Goal: Task Accomplishment & Management: Complete application form

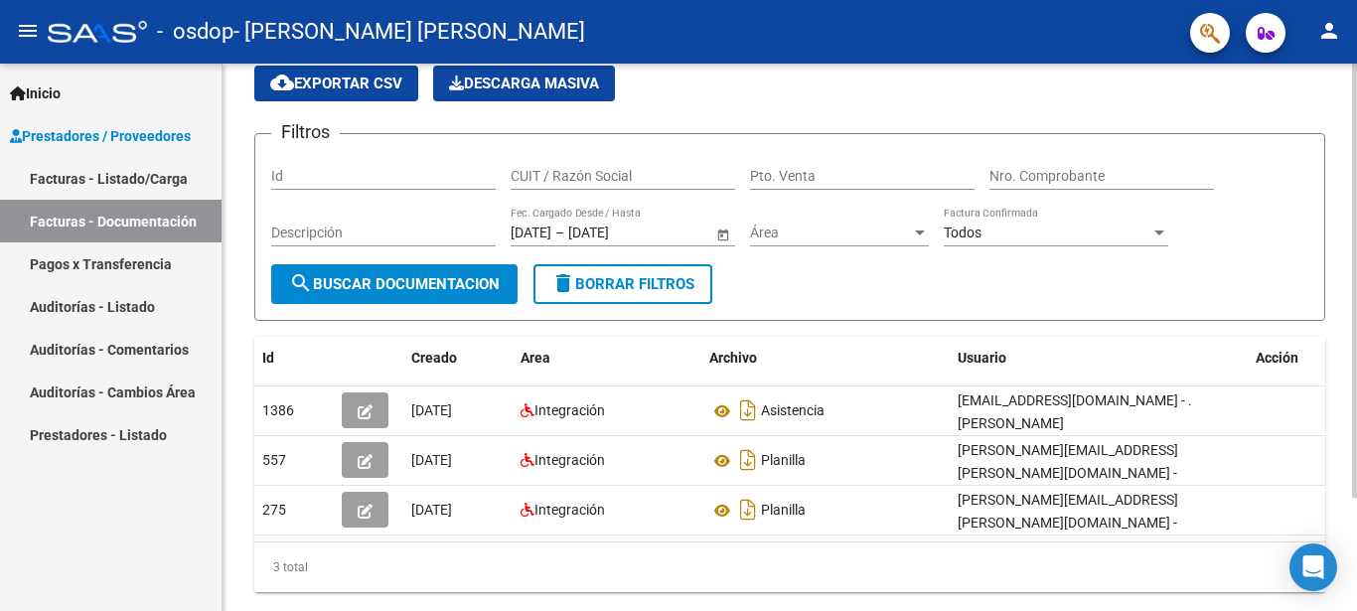
click at [1356, 311] on div at bounding box center [1354, 281] width 5 height 434
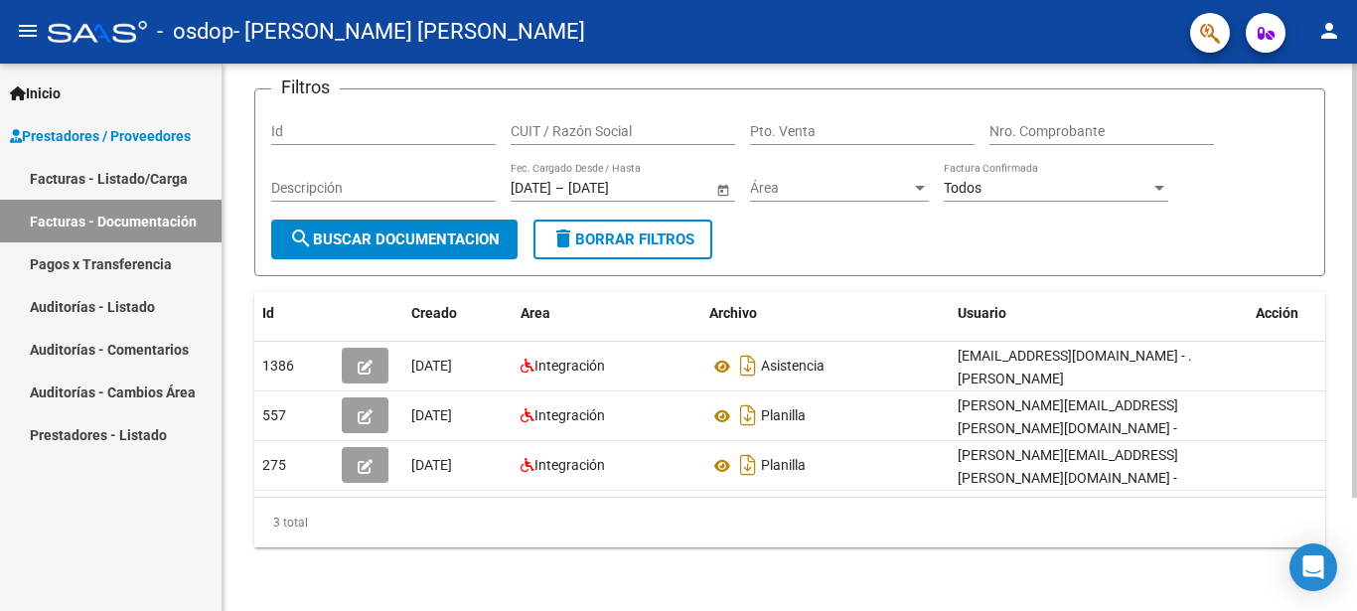
scroll to position [143, 0]
click at [1356, 364] on div at bounding box center [1354, 281] width 5 height 434
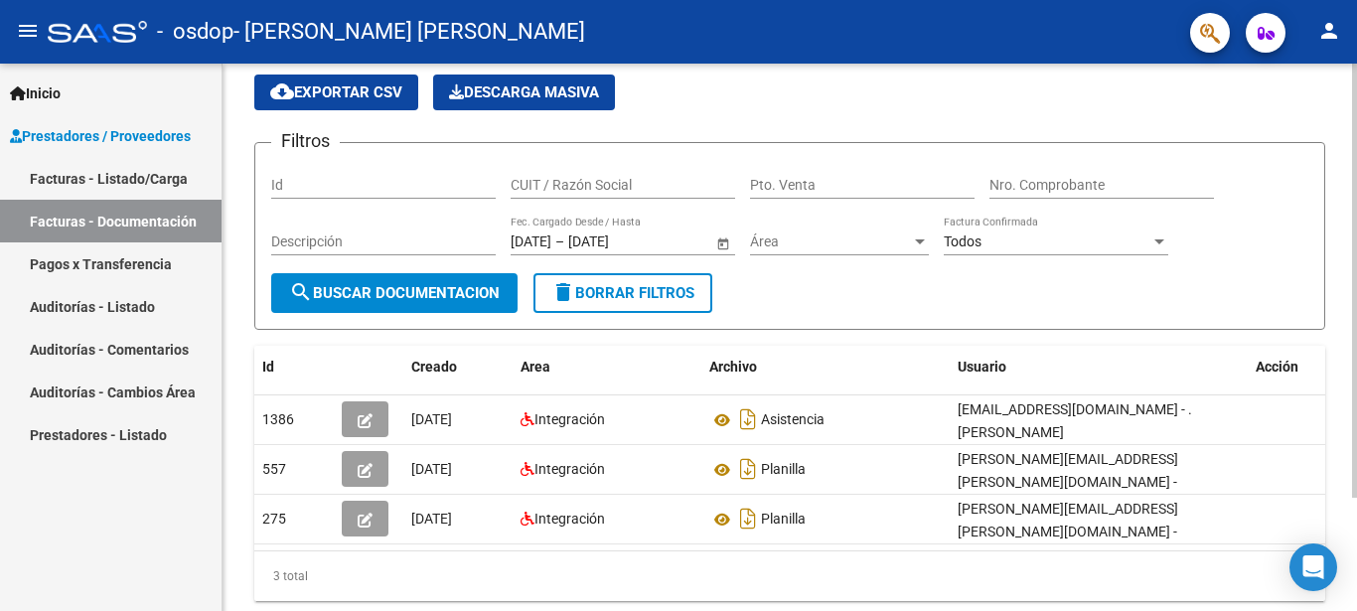
click at [1356, 211] on div at bounding box center [1354, 281] width 5 height 434
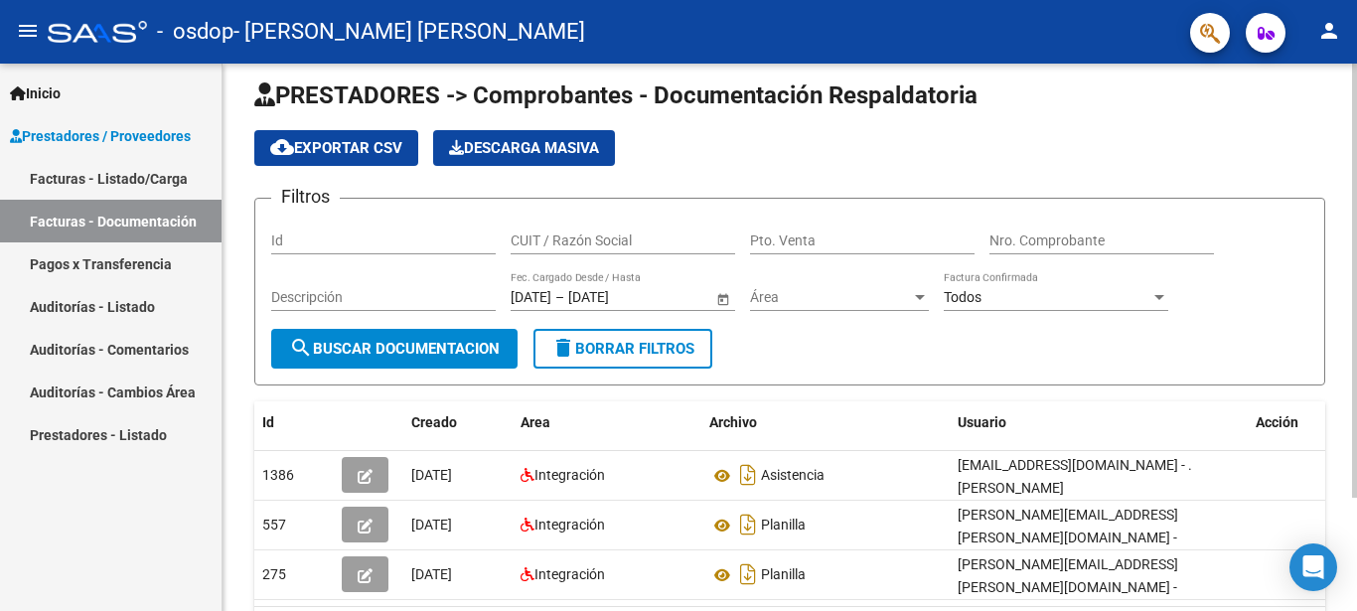
click at [1355, 166] on div at bounding box center [1354, 281] width 5 height 434
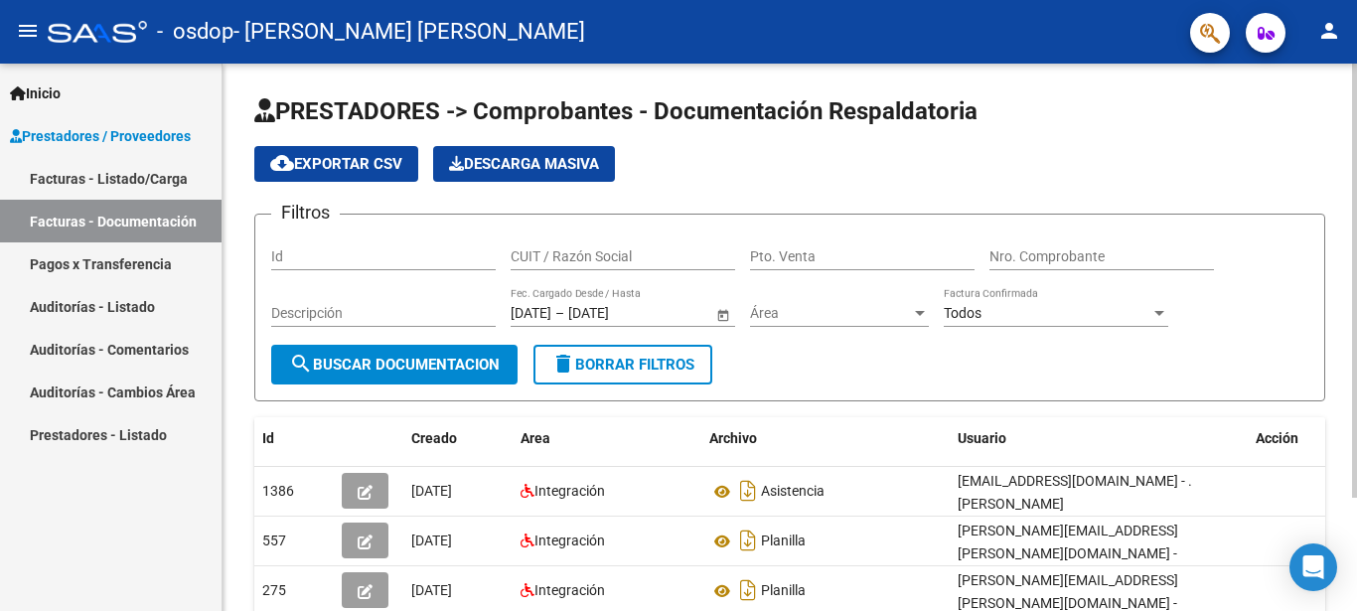
click at [1355, 135] on div at bounding box center [1354, 281] width 5 height 434
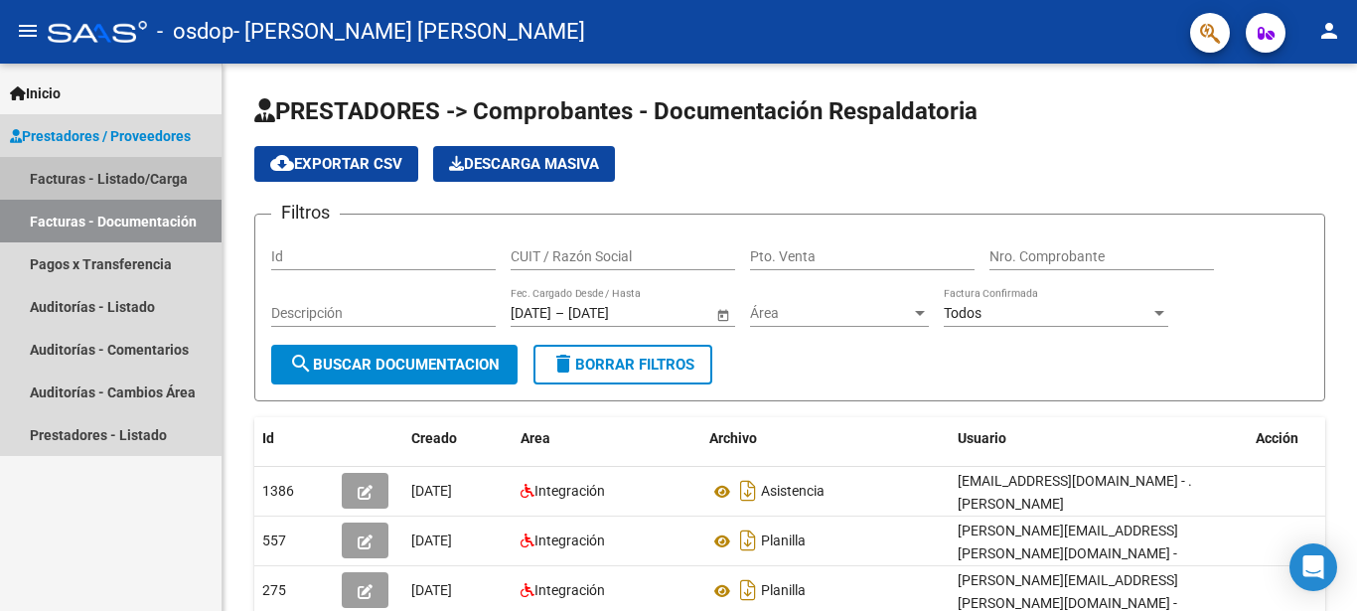
click at [102, 166] on link "Facturas - Listado/Carga" at bounding box center [111, 178] width 222 height 43
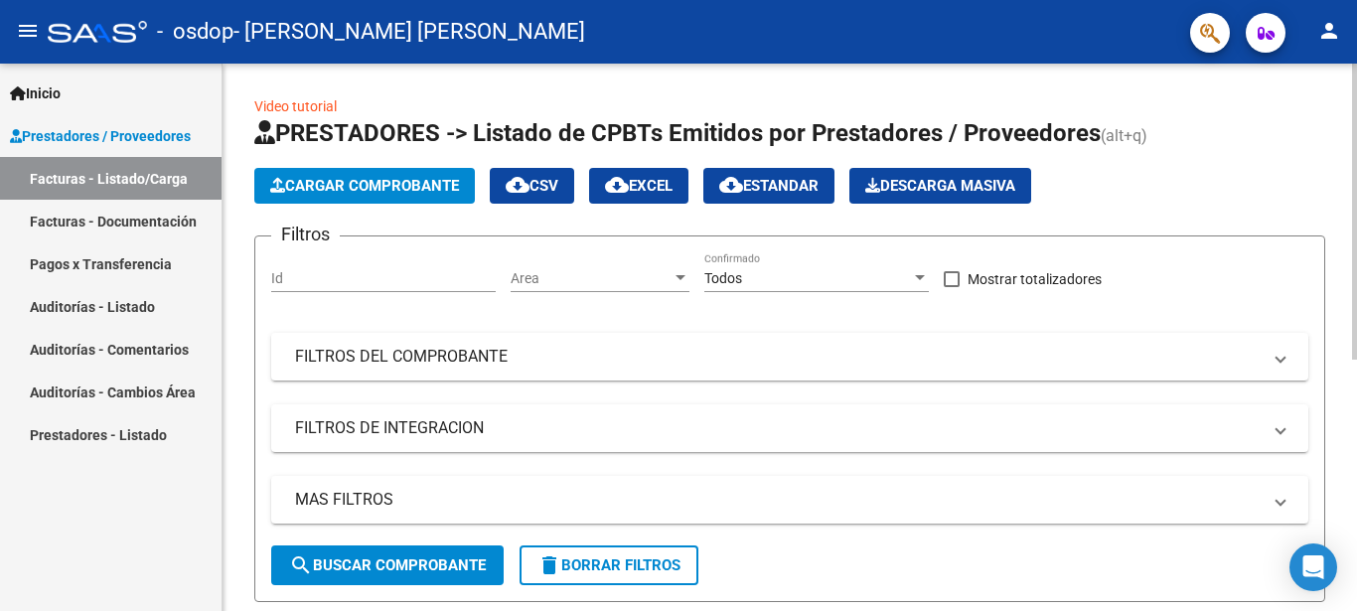
click at [353, 185] on span "Cargar Comprobante" at bounding box center [364, 186] width 189 height 18
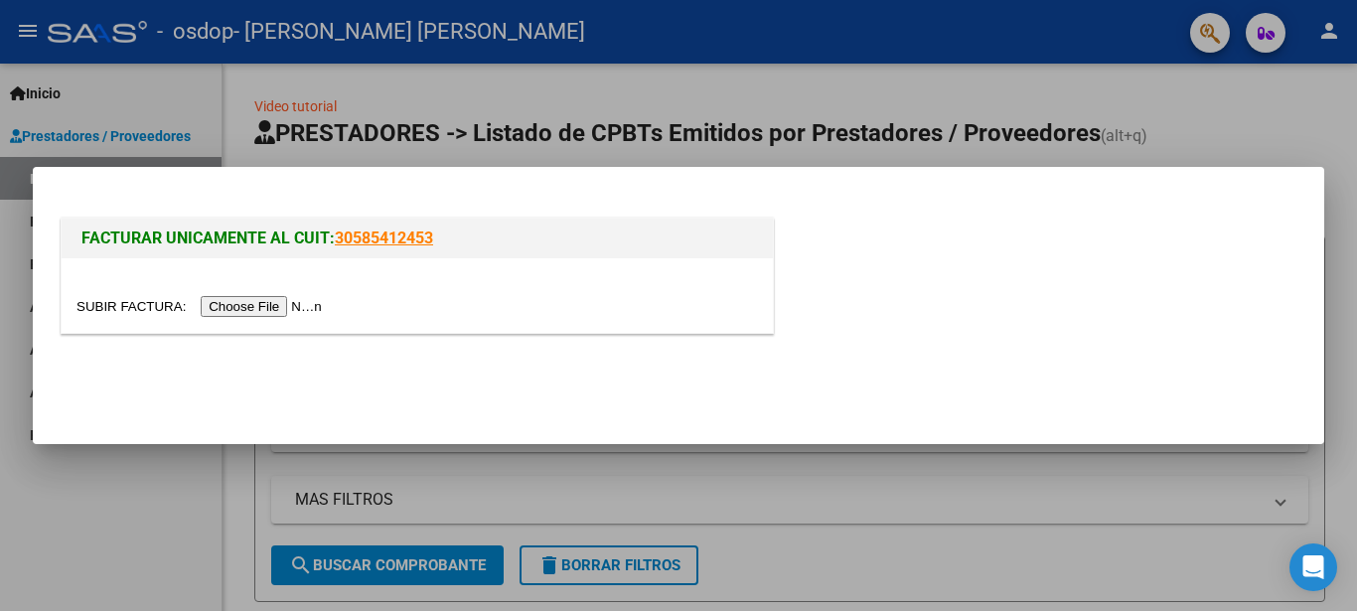
click at [135, 310] on input "file" at bounding box center [202, 306] width 251 height 21
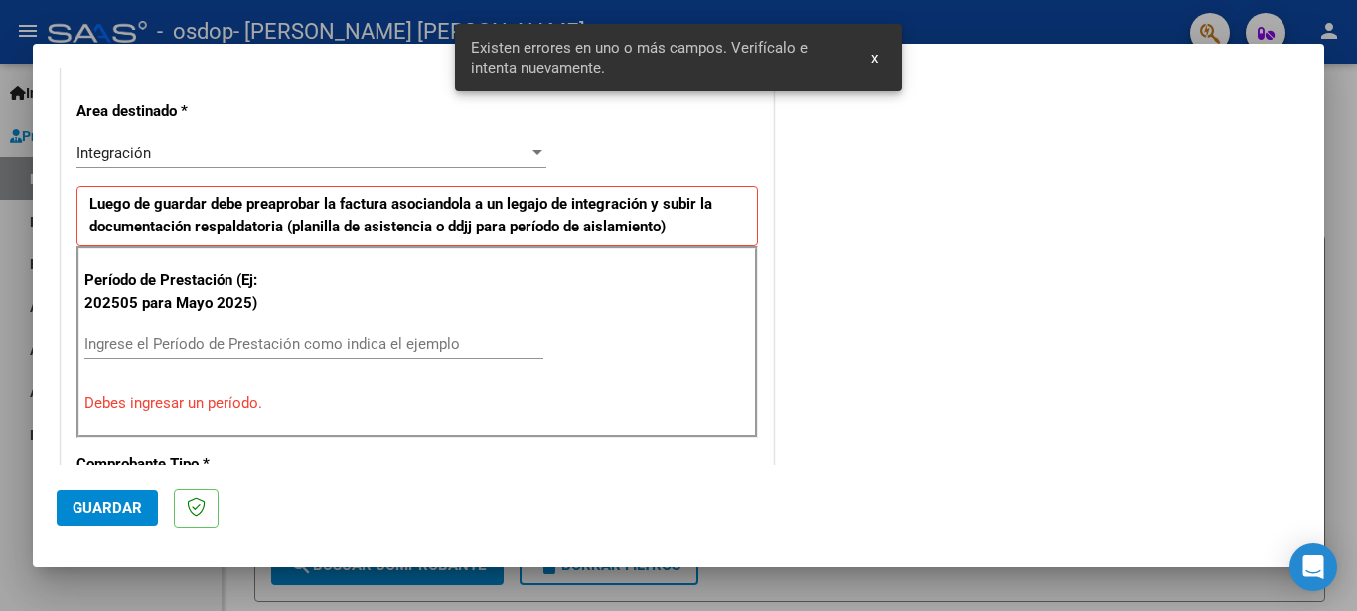
scroll to position [474, 0]
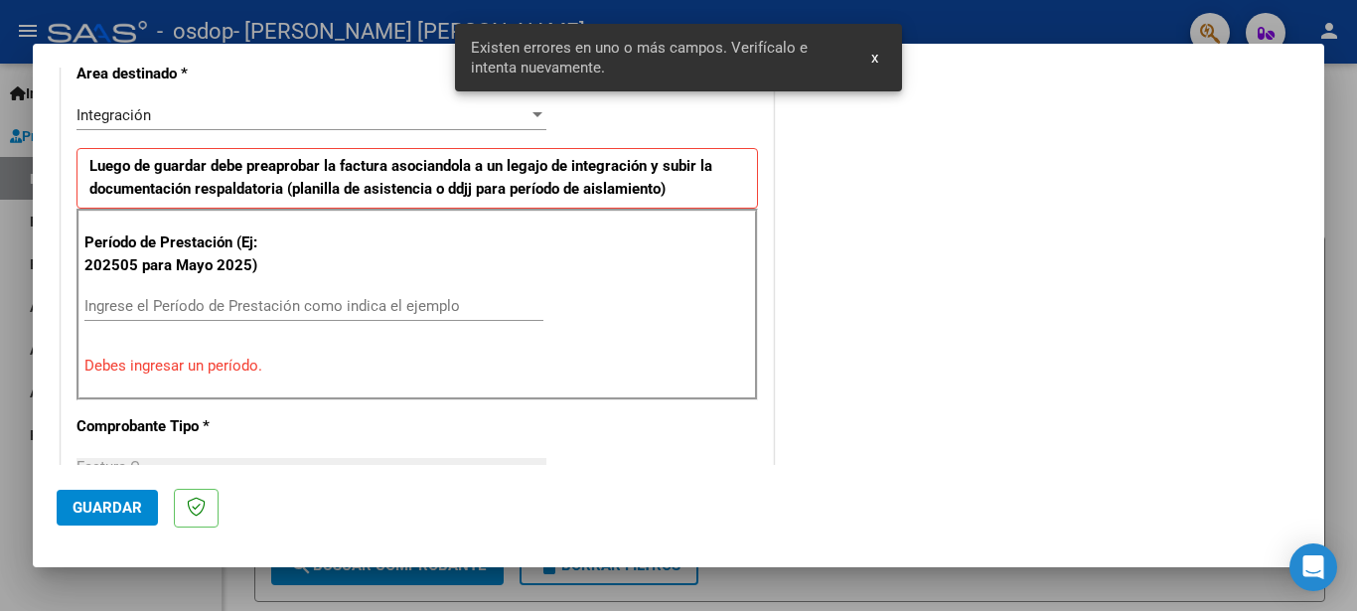
click at [790, 137] on div "COMENTARIOS Comentarios del Prestador / Gerenciador:" at bounding box center [1039, 505] width 523 height 1779
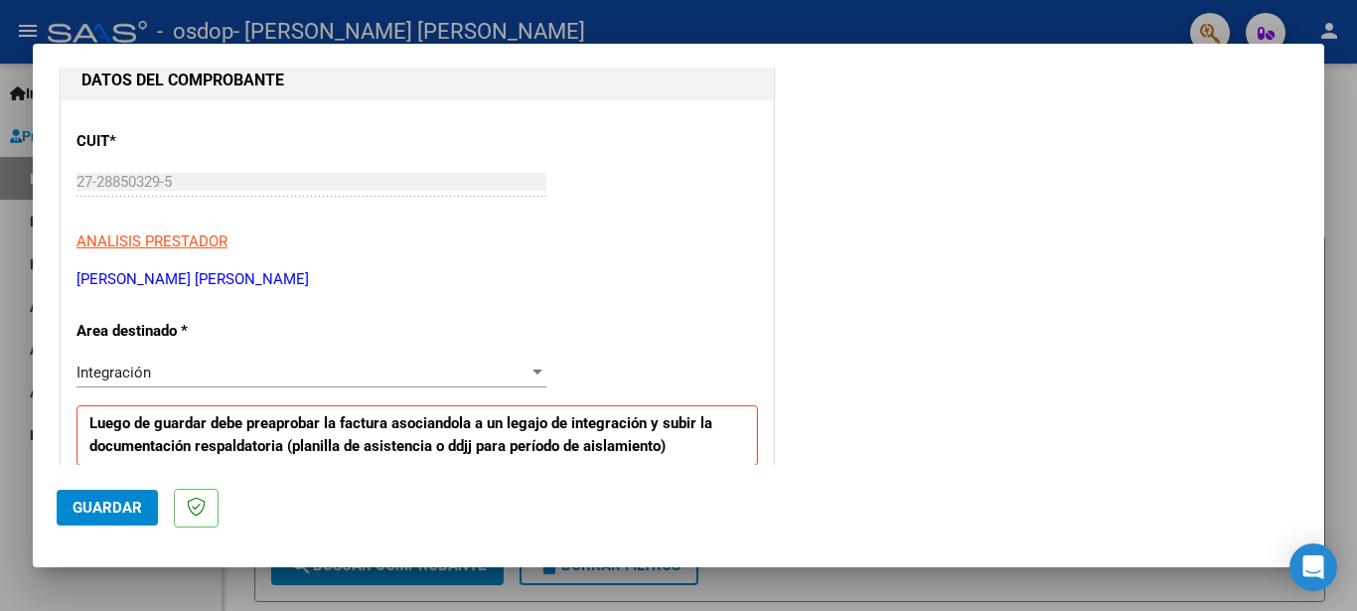
scroll to position [278, 0]
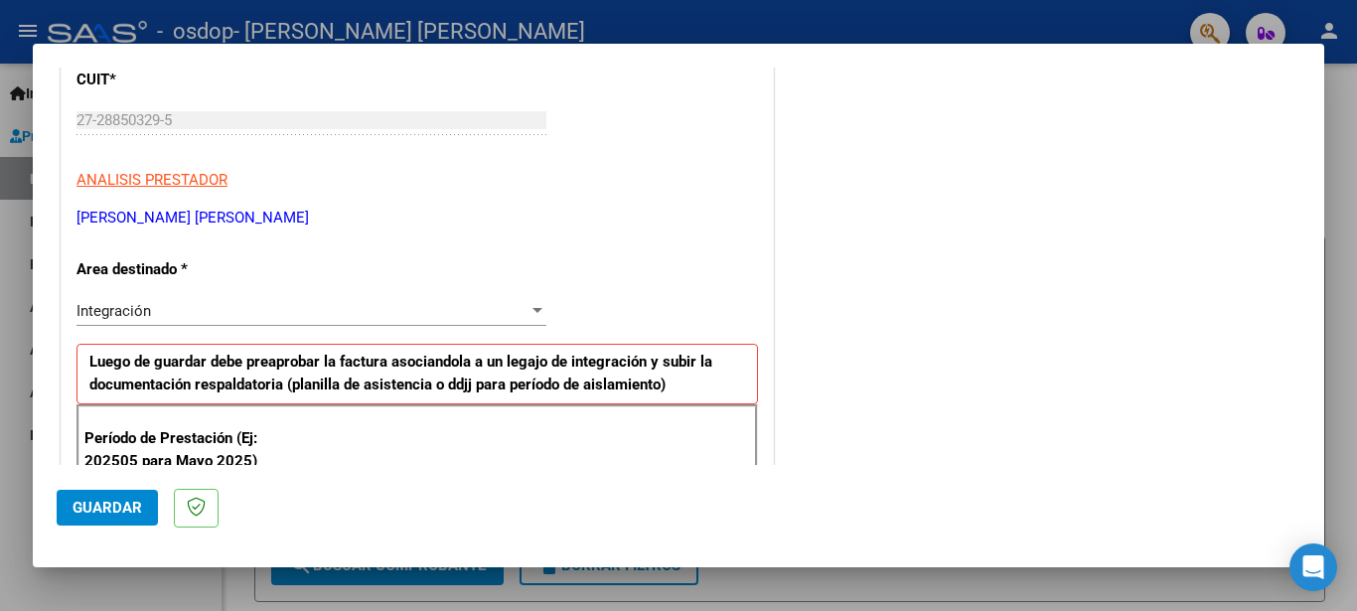
drag, startPoint x: 1316, startPoint y: 215, endPoint x: 1337, endPoint y: 233, distance: 27.5
click at [1337, 233] on div at bounding box center [678, 305] width 1357 height 611
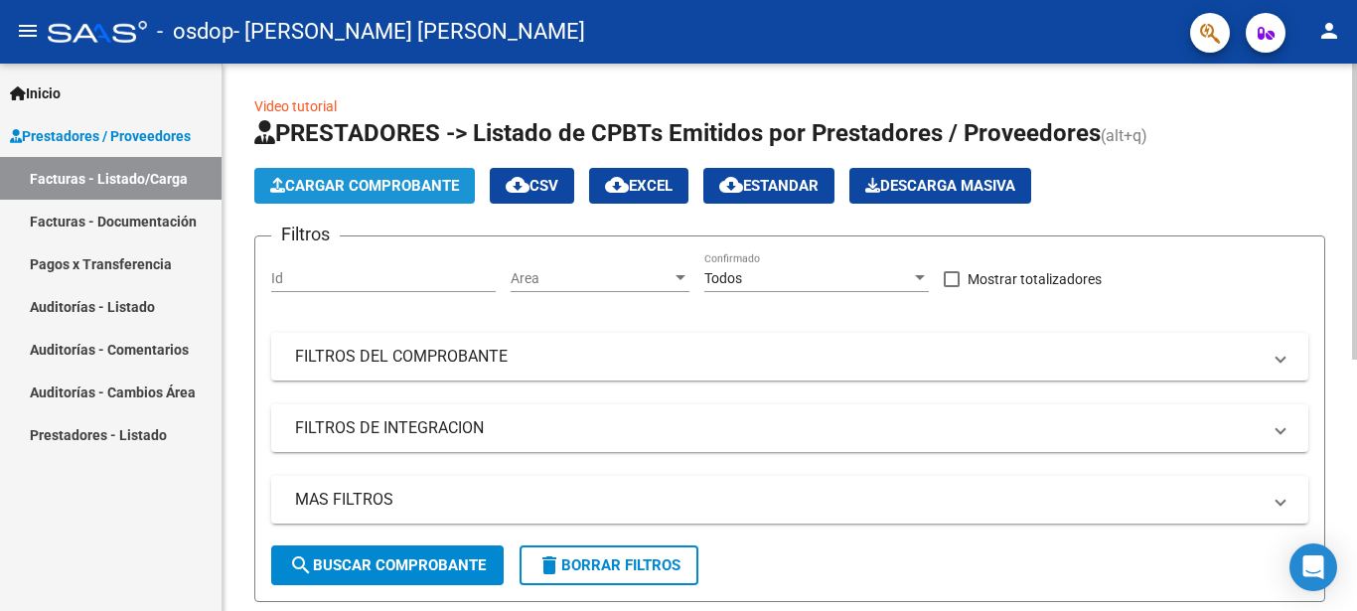
click at [310, 178] on span "Cargar Comprobante" at bounding box center [364, 186] width 189 height 18
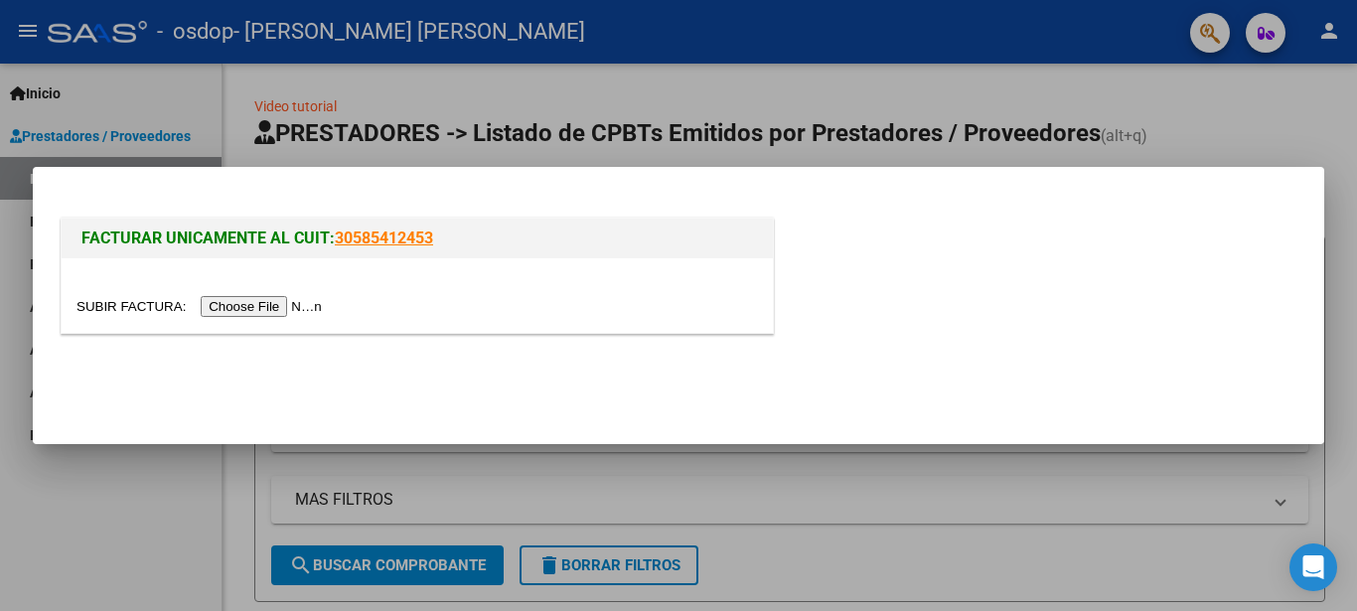
click at [130, 305] on input "file" at bounding box center [202, 306] width 251 height 21
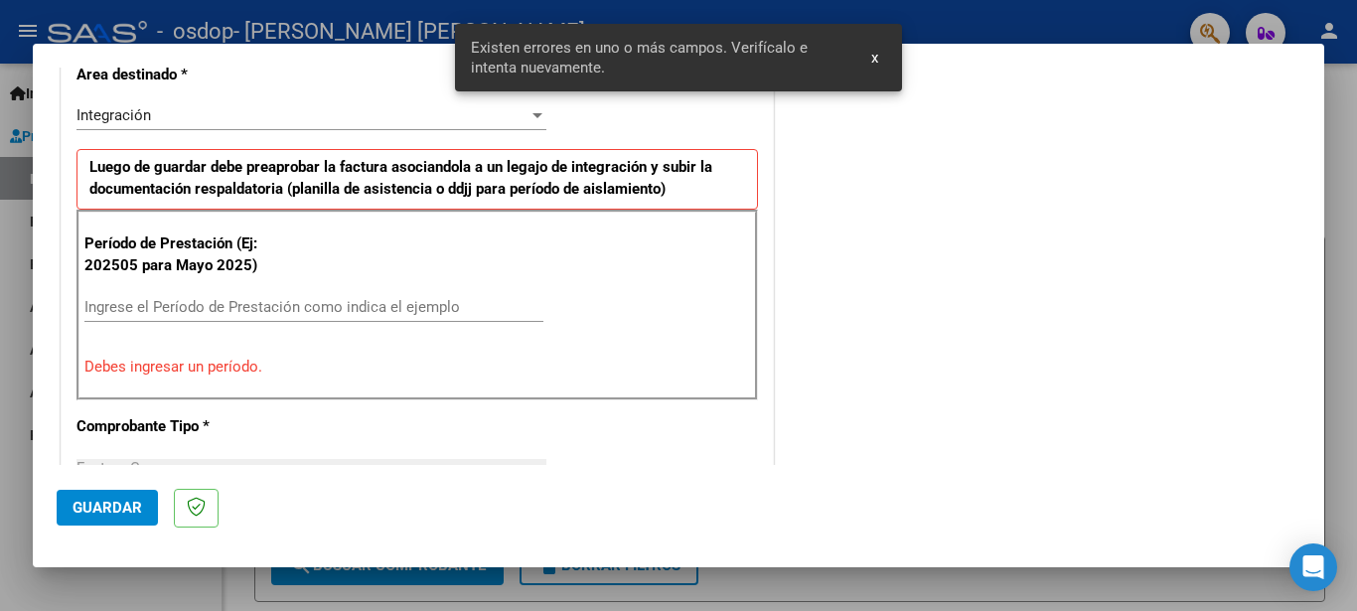
click at [118, 308] on input "Ingrese el Período de Prestación como indica el ejemplo" at bounding box center [313, 307] width 459 height 18
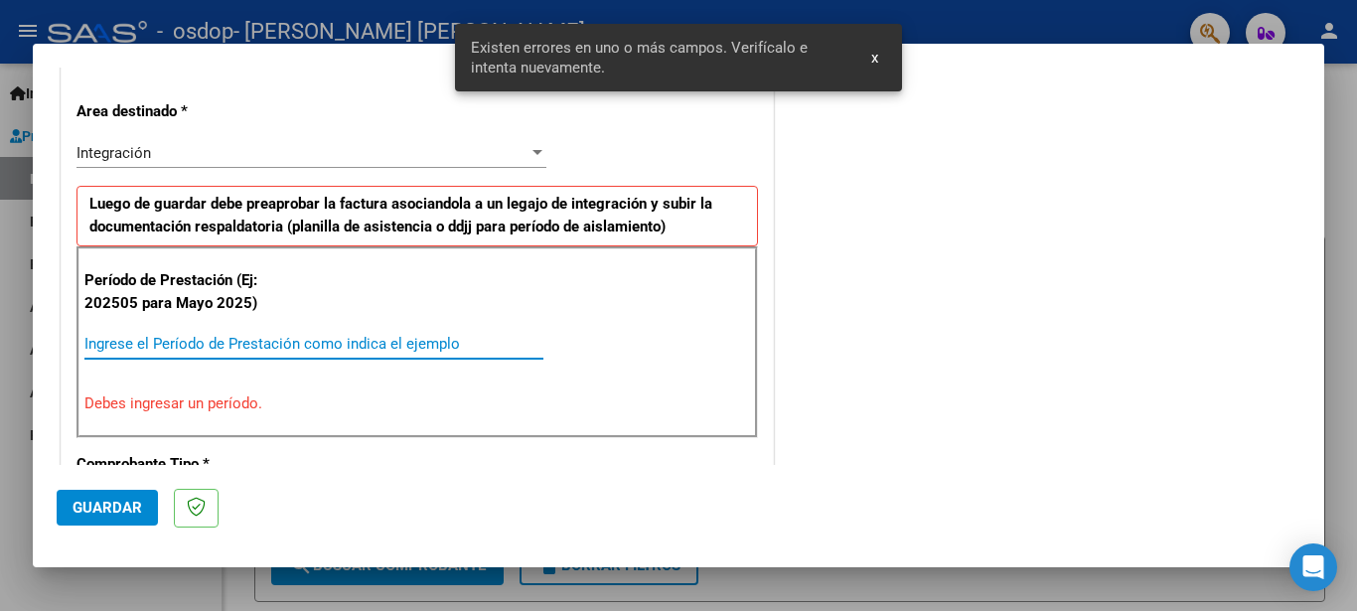
scroll to position [474, 0]
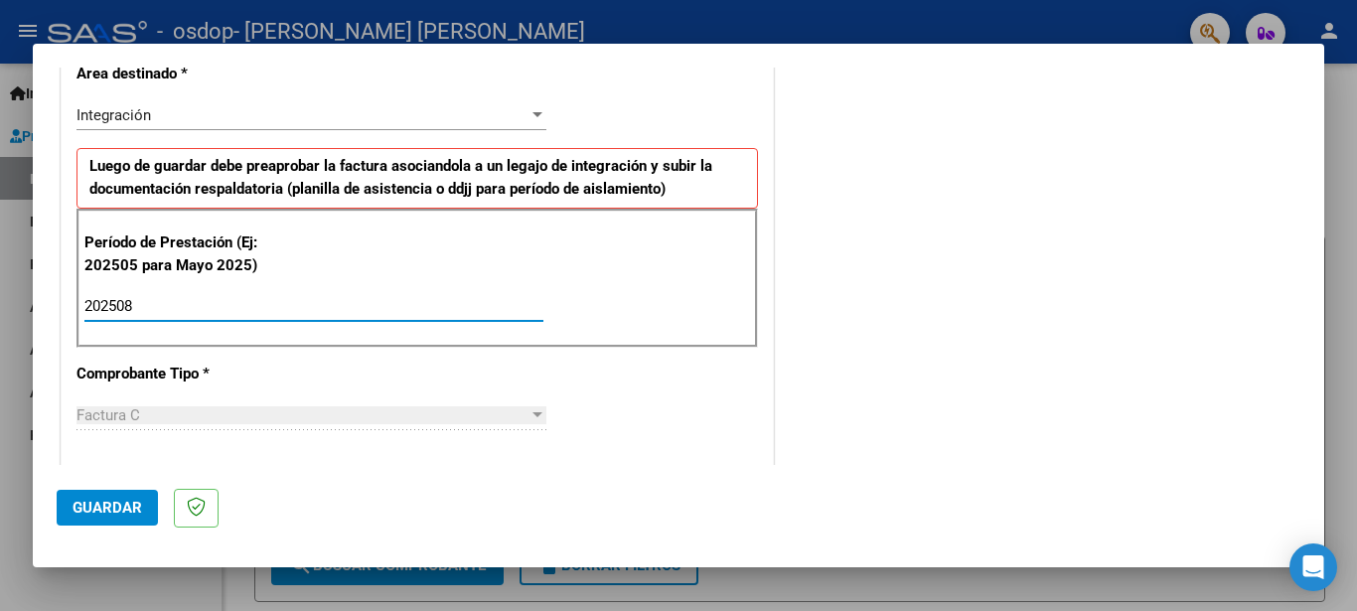
type input "202508"
click at [116, 509] on span "Guardar" at bounding box center [108, 508] width 70 height 18
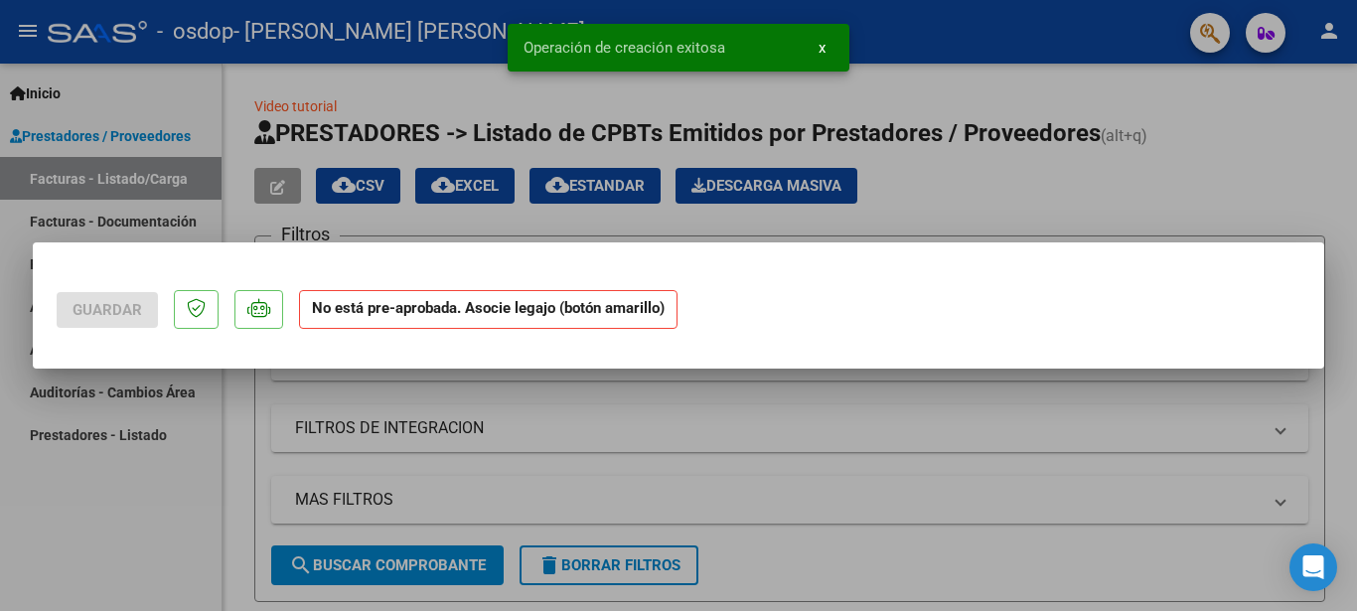
scroll to position [0, 0]
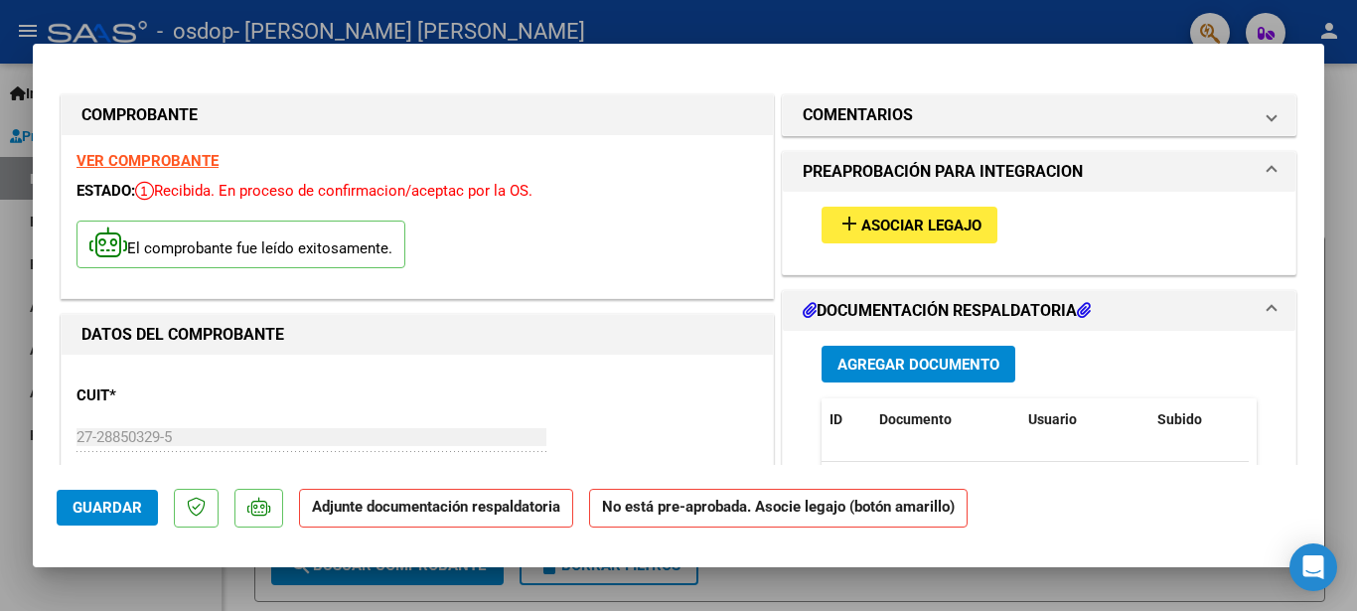
click at [908, 217] on span "add Asociar Legajo" at bounding box center [910, 225] width 144 height 18
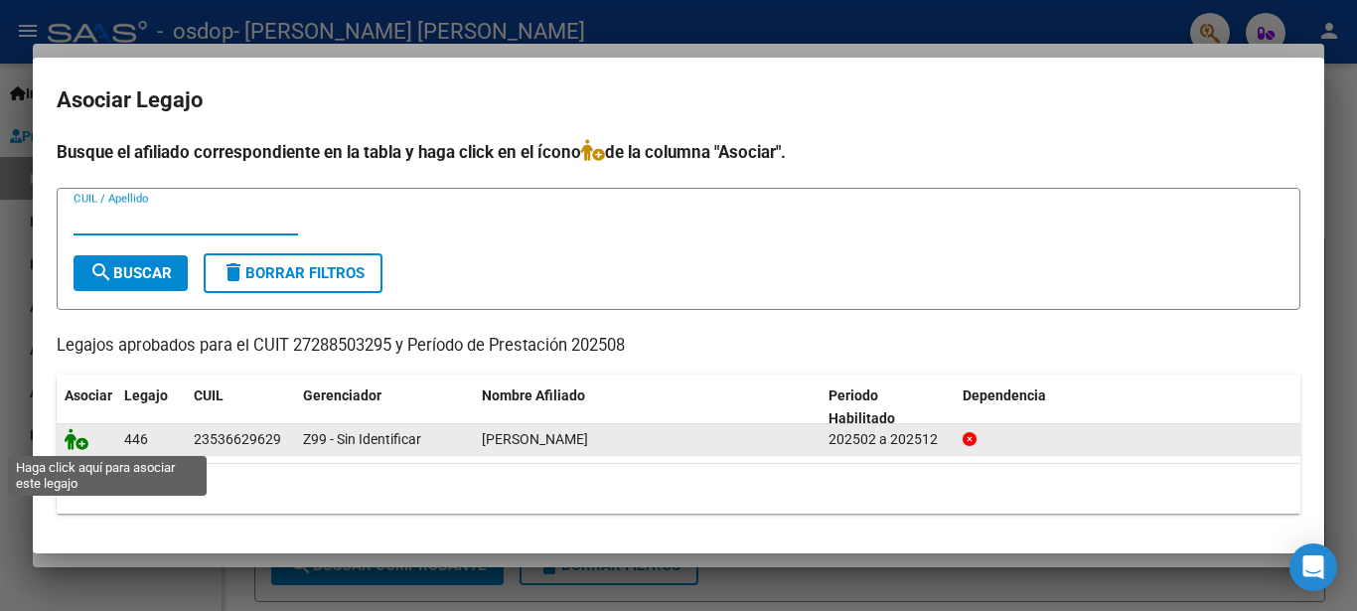
click at [79, 444] on icon at bounding box center [77, 439] width 24 height 22
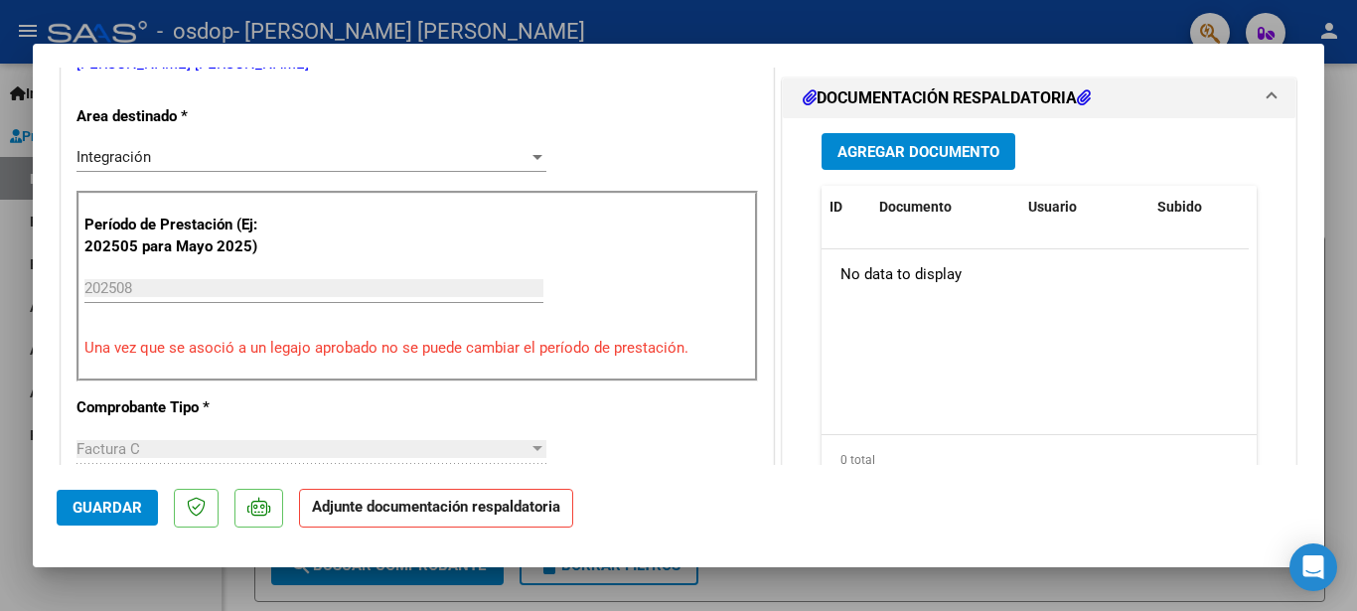
scroll to position [489, 0]
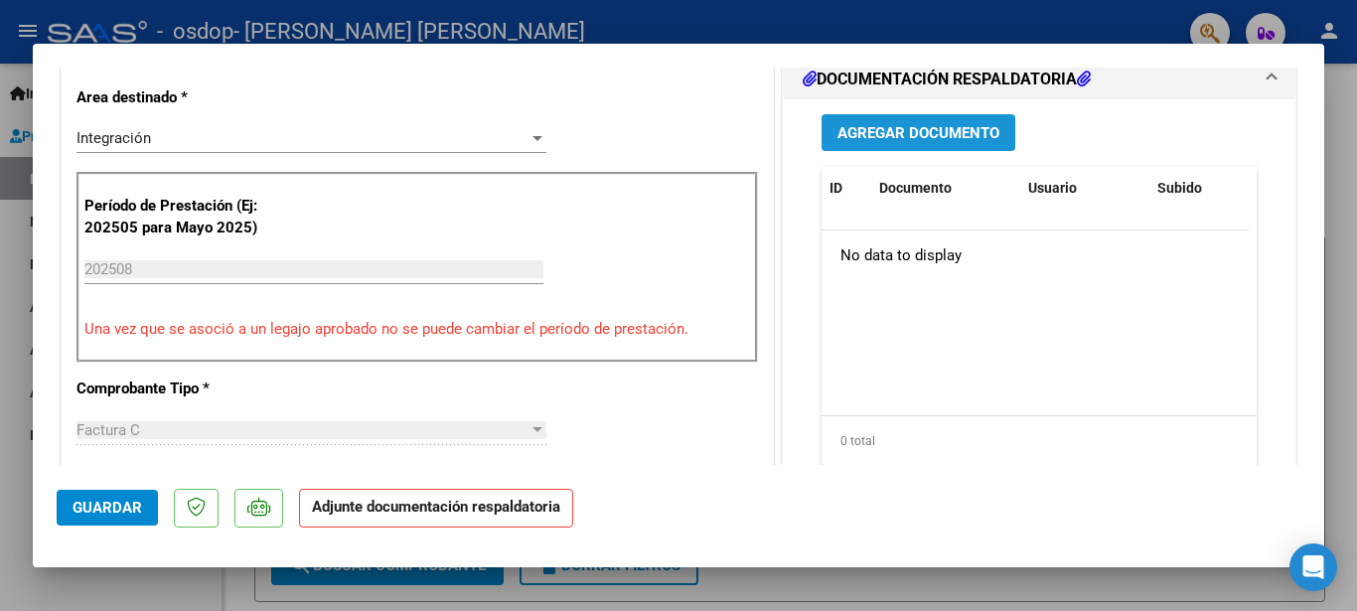
click at [953, 135] on span "Agregar Documento" at bounding box center [919, 133] width 162 height 18
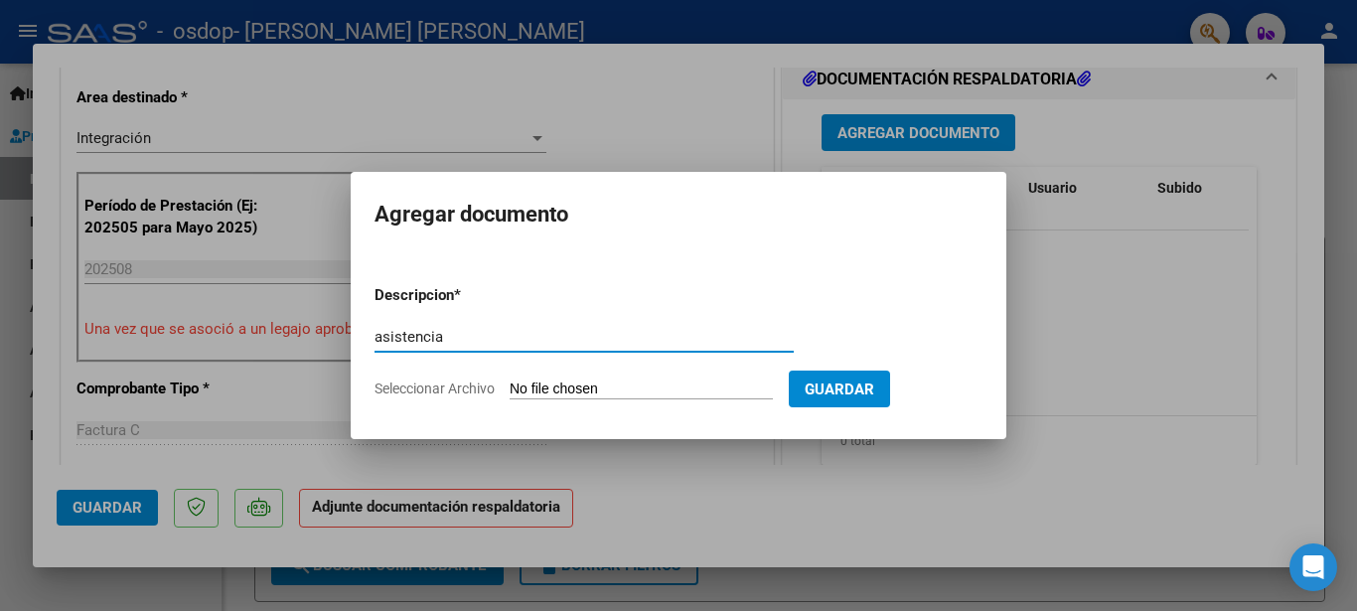
type input "asistencia"
click at [561, 386] on input "Seleccionar Archivo" at bounding box center [641, 390] width 263 height 19
type input "C:\fakepath\asistencia.pdf"
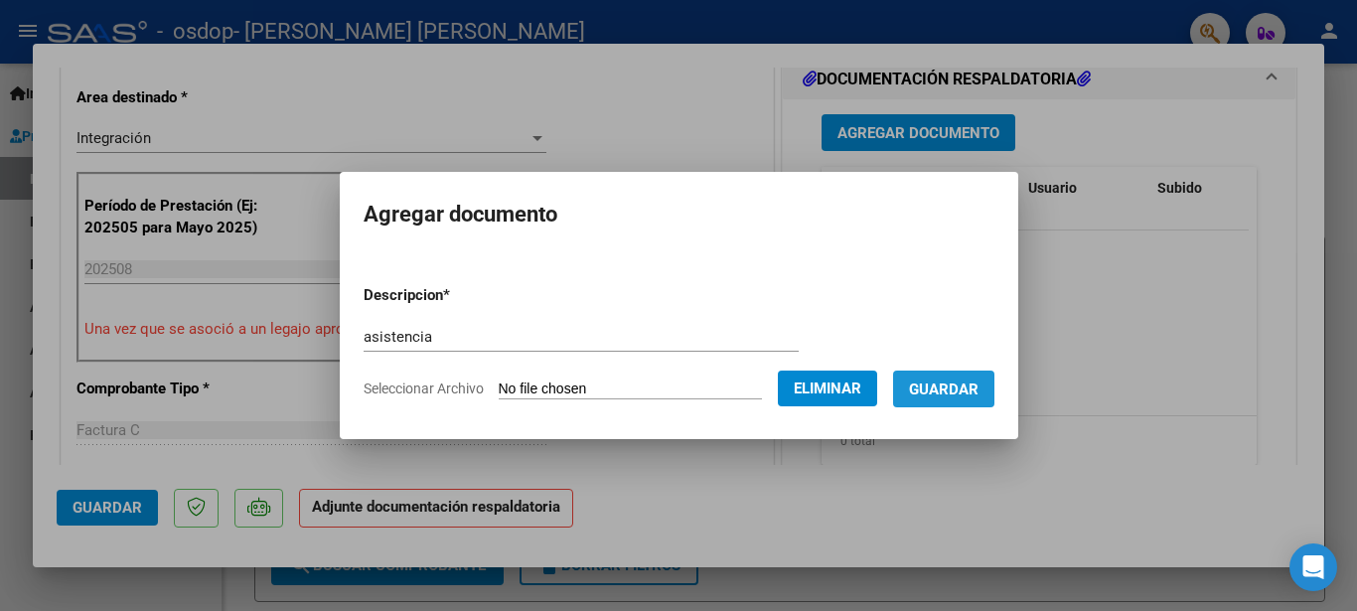
click at [956, 390] on span "Guardar" at bounding box center [944, 390] width 70 height 18
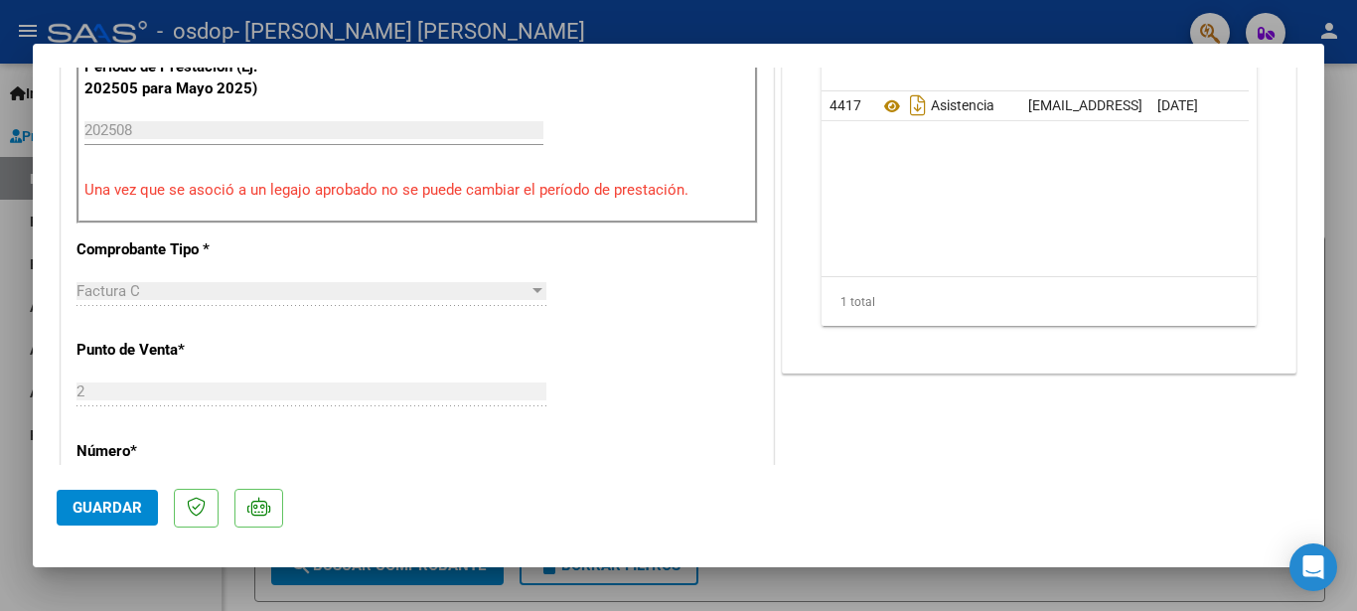
scroll to position [758, 0]
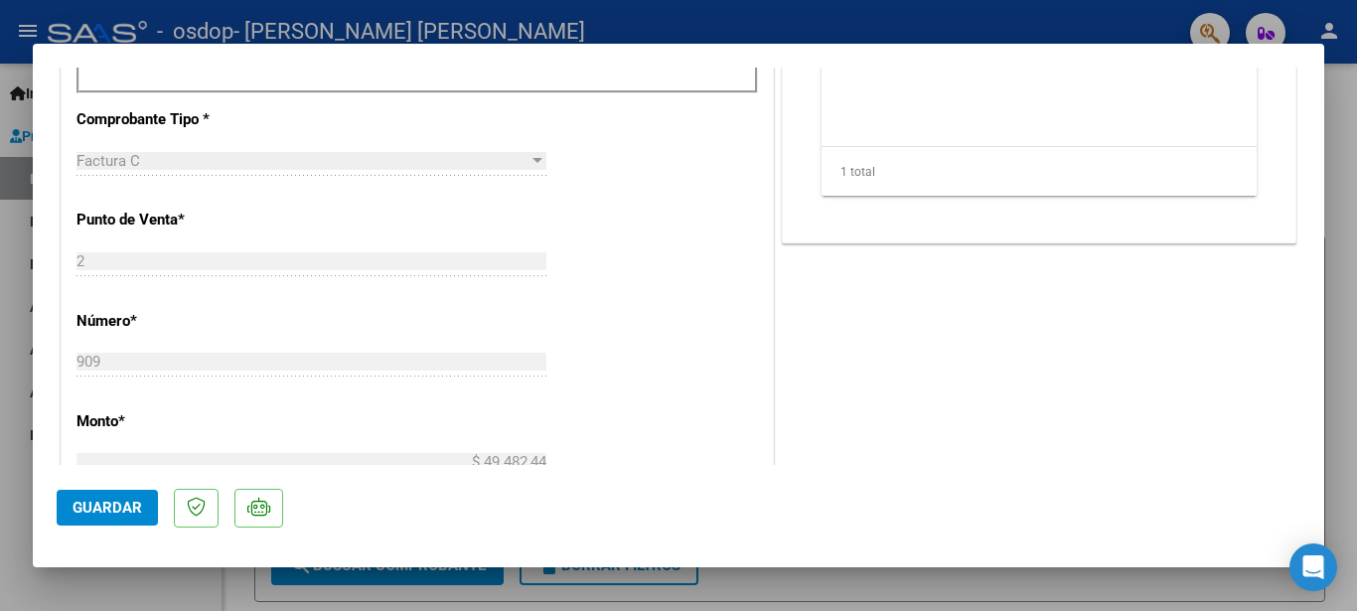
drag, startPoint x: 1314, startPoint y: 215, endPoint x: 1327, endPoint y: 289, distance: 75.6
click at [1327, 289] on div at bounding box center [678, 305] width 1357 height 611
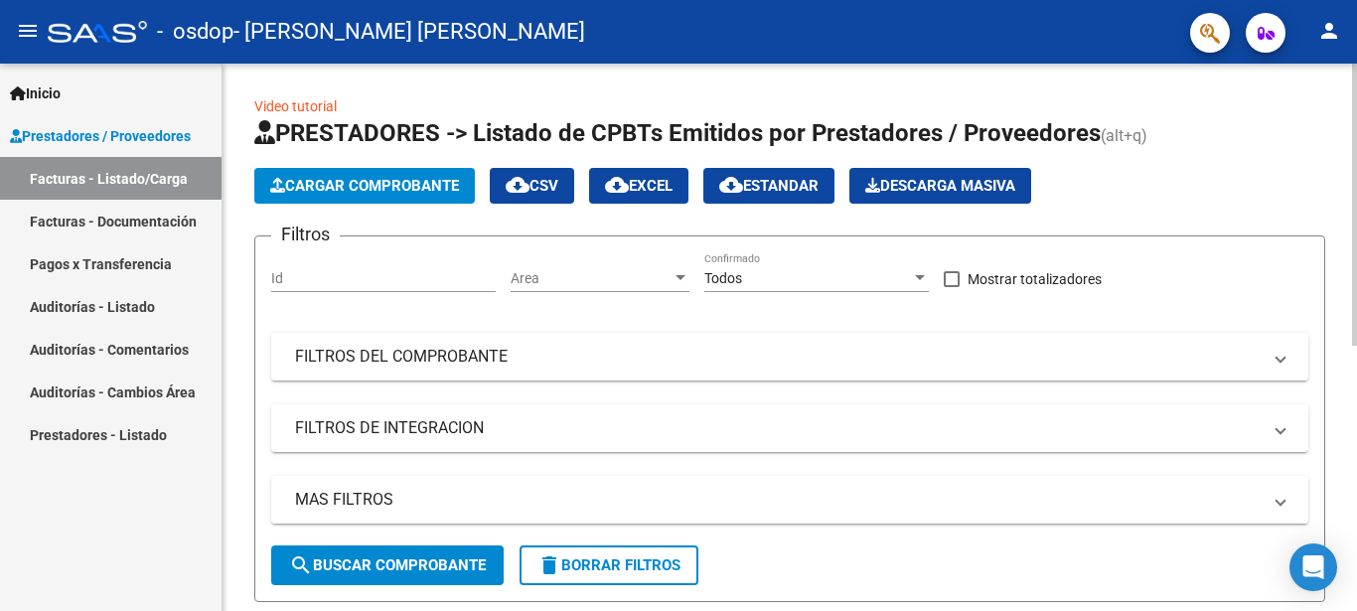
click at [372, 176] on button "Cargar Comprobante" at bounding box center [364, 186] width 221 height 36
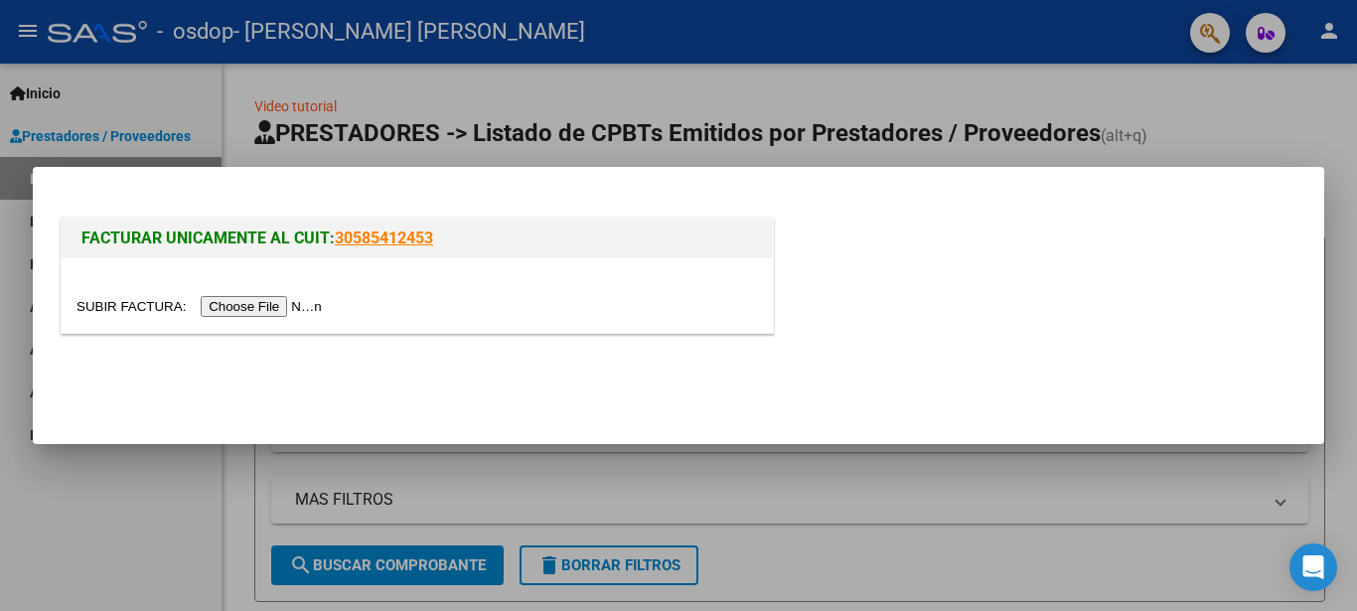
click at [112, 311] on input "file" at bounding box center [202, 306] width 251 height 21
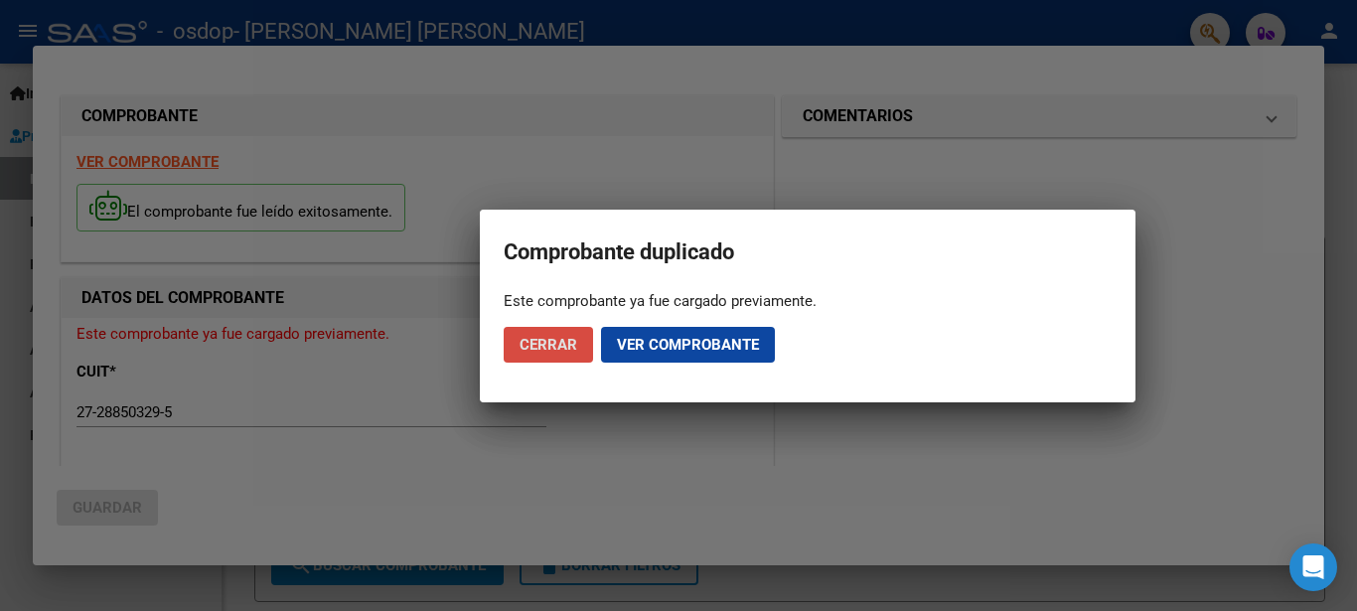
click at [552, 341] on span "Cerrar" at bounding box center [549, 345] width 58 height 18
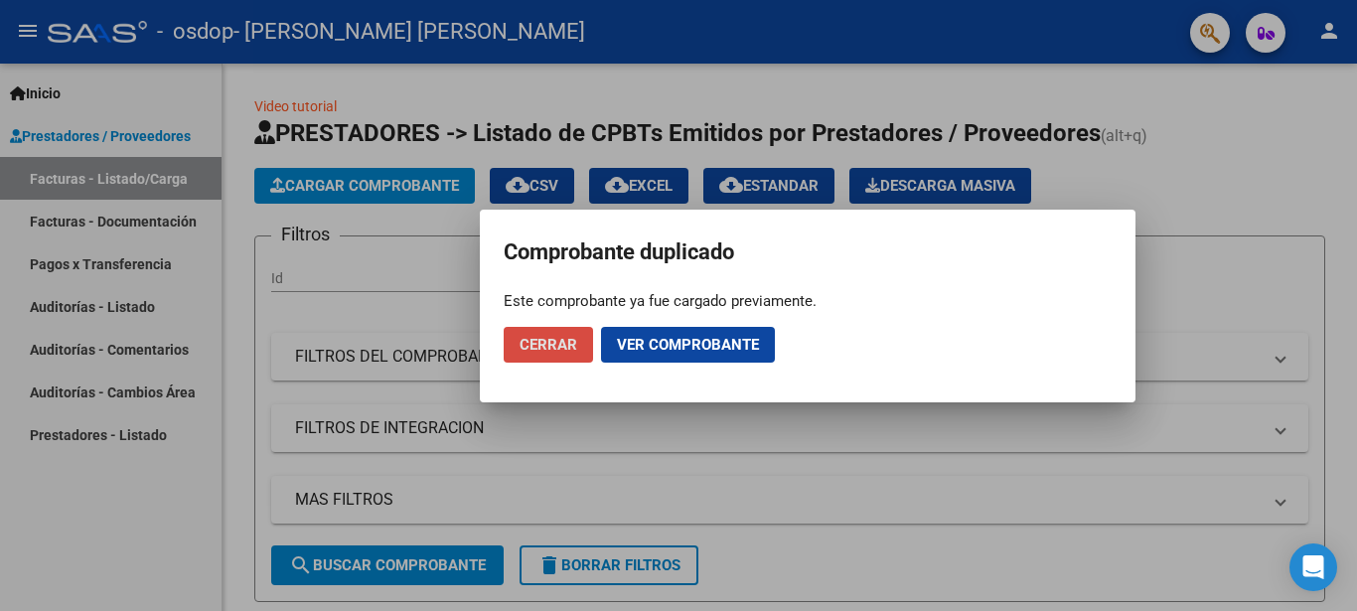
click at [535, 339] on span "Cerrar" at bounding box center [549, 345] width 58 height 18
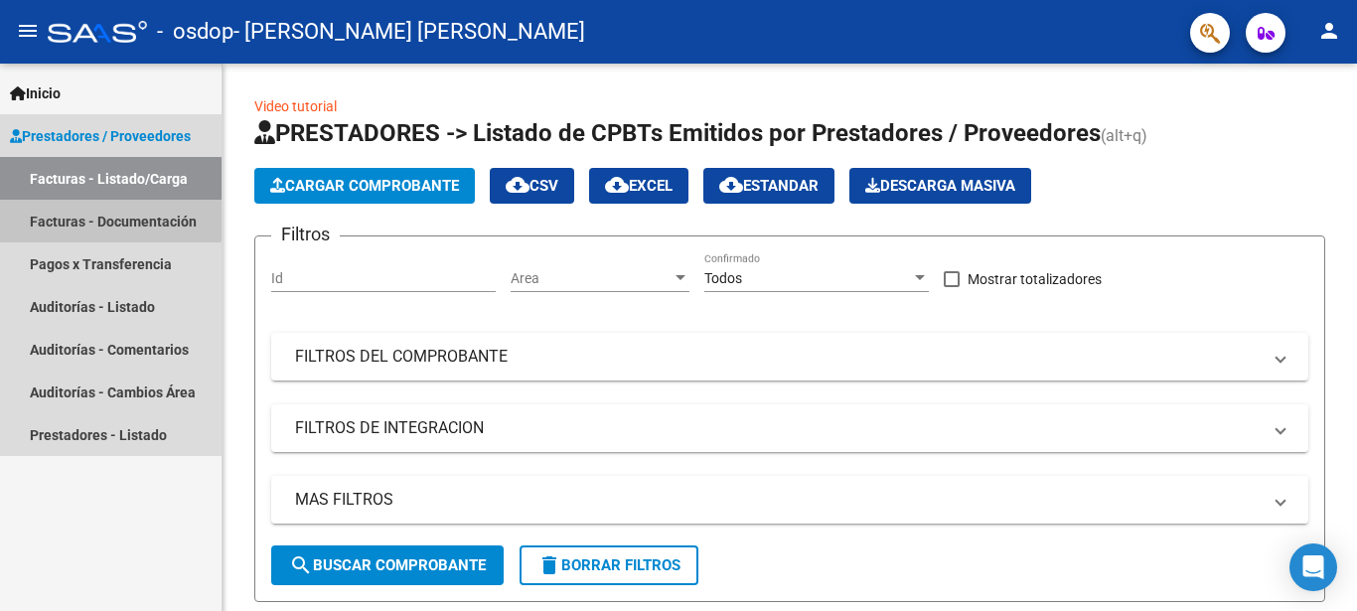
click at [98, 214] on link "Facturas - Documentación" at bounding box center [111, 221] width 222 height 43
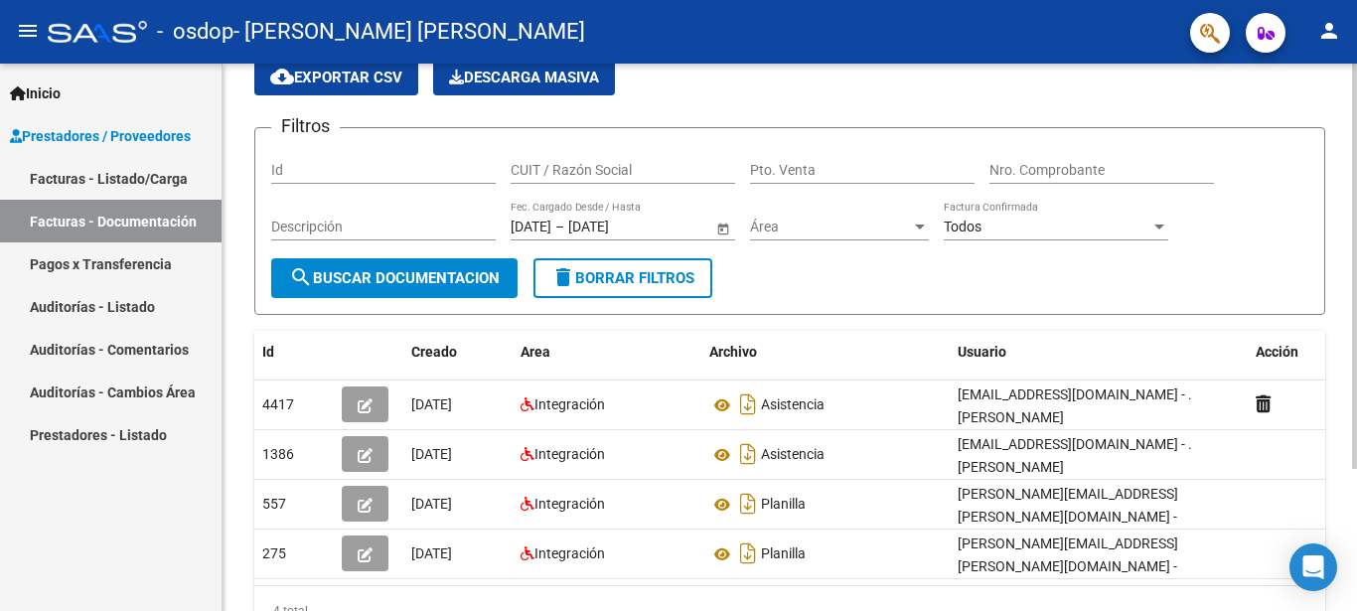
click at [1355, 289] on div at bounding box center [1354, 266] width 5 height 405
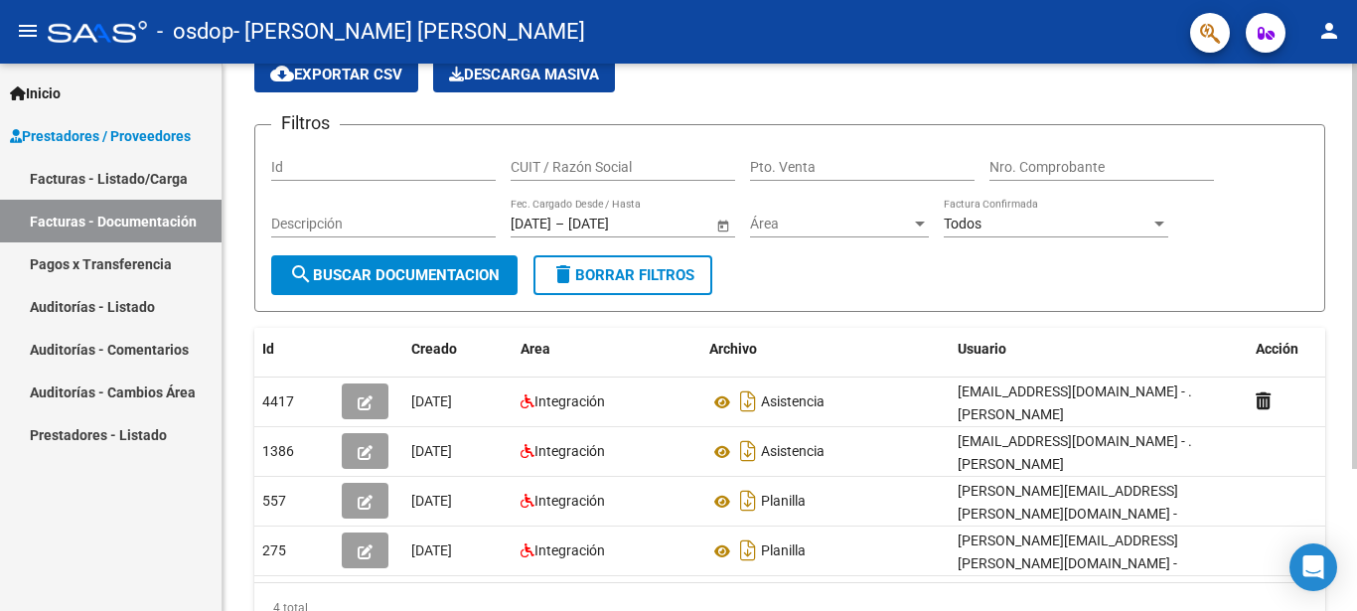
scroll to position [130, 0]
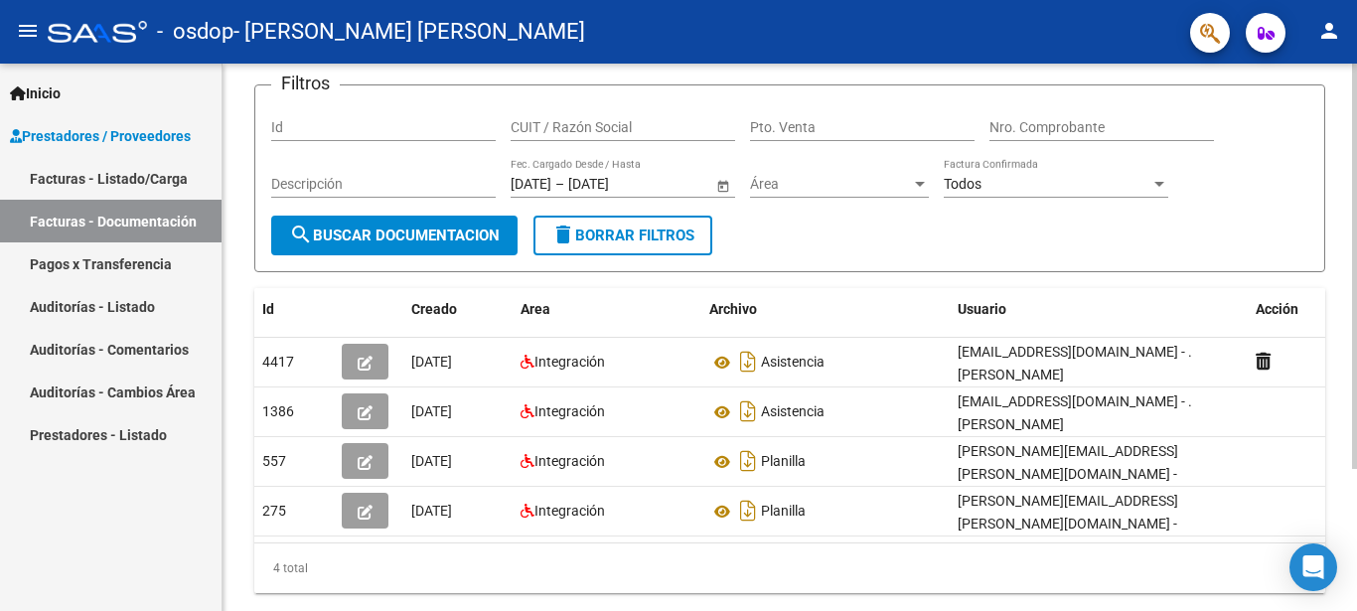
click at [1356, 321] on div at bounding box center [1354, 266] width 5 height 405
click at [856, 224] on form "Filtros Id CUIT / Razón Social Pto. Venta Nro. Comprobante Descripción [DATE] […" at bounding box center [789, 177] width 1071 height 188
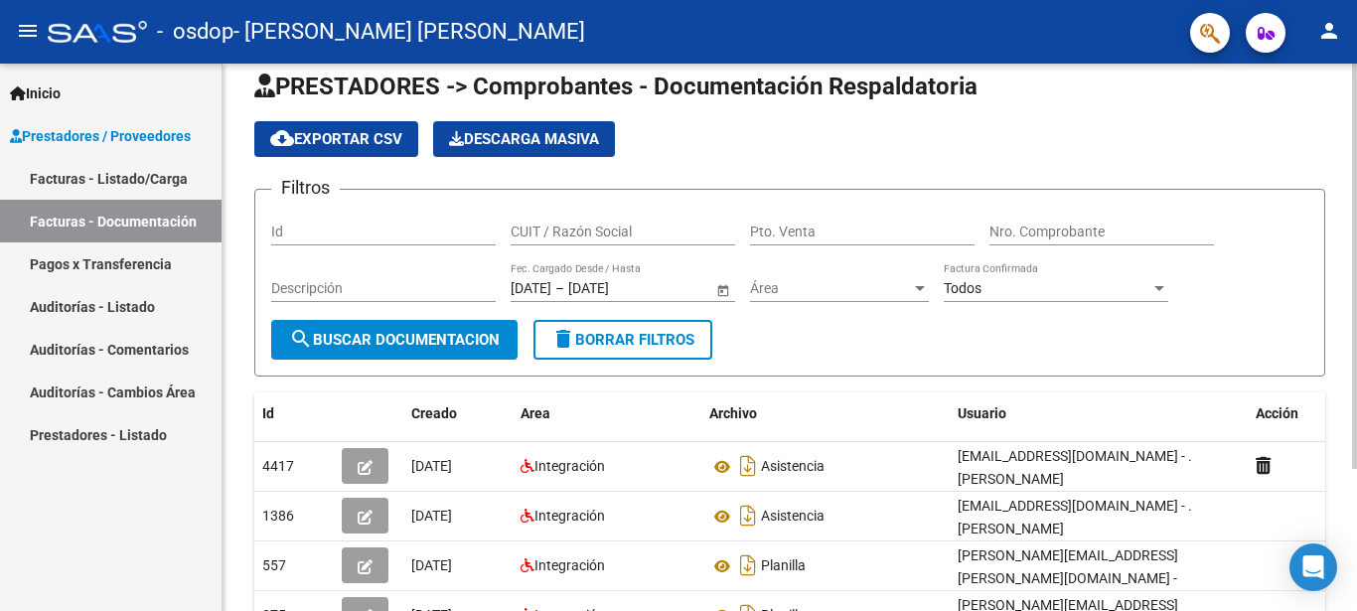
click at [1356, 120] on div at bounding box center [1354, 266] width 5 height 405
